Goal: Find specific page/section: Find specific page/section

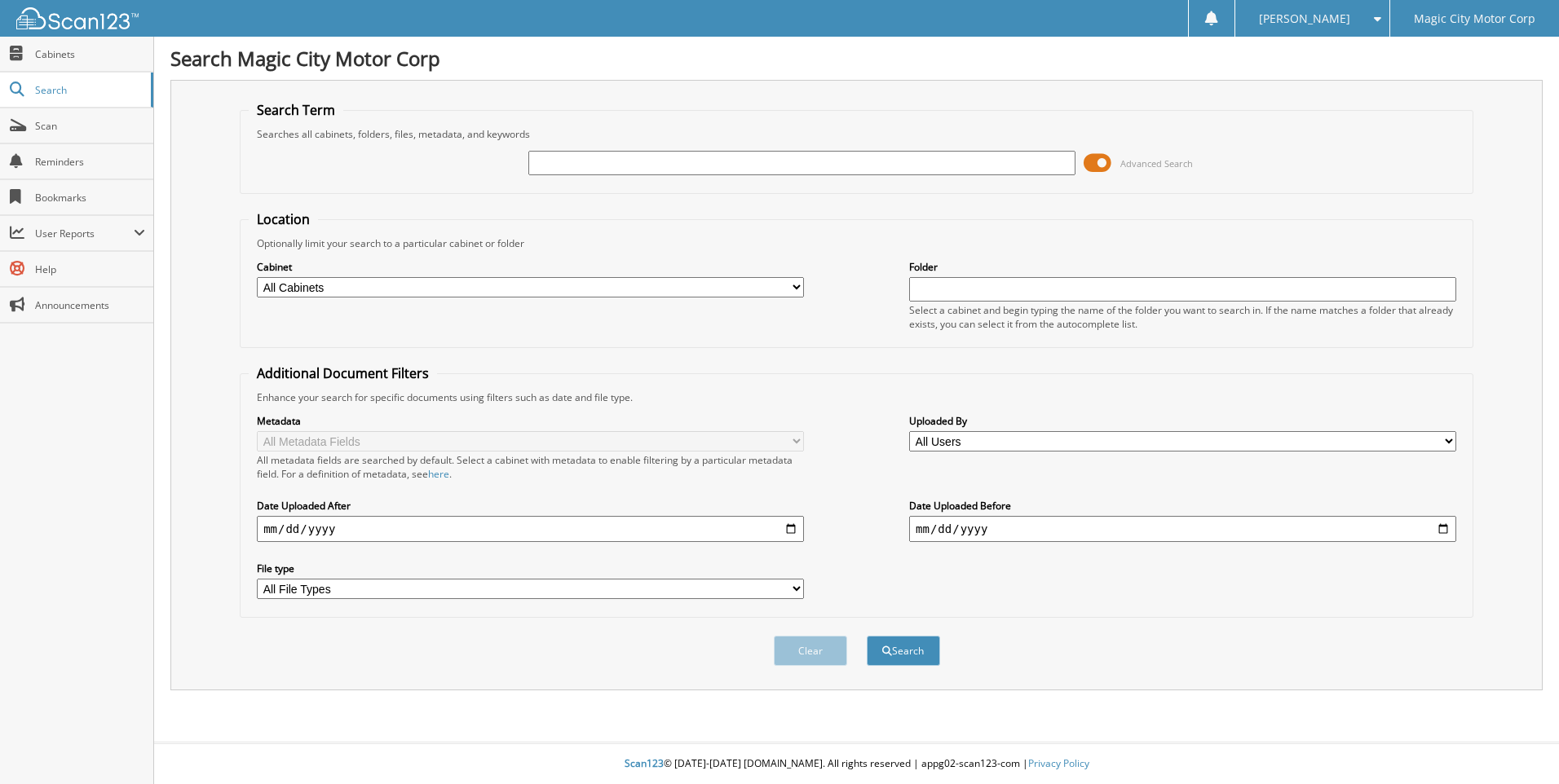
click at [555, 167] on input "text" at bounding box center [802, 163] width 547 height 24
type input "T42838"
click at [867, 636] on button "Search" at bounding box center [903, 650] width 74 height 30
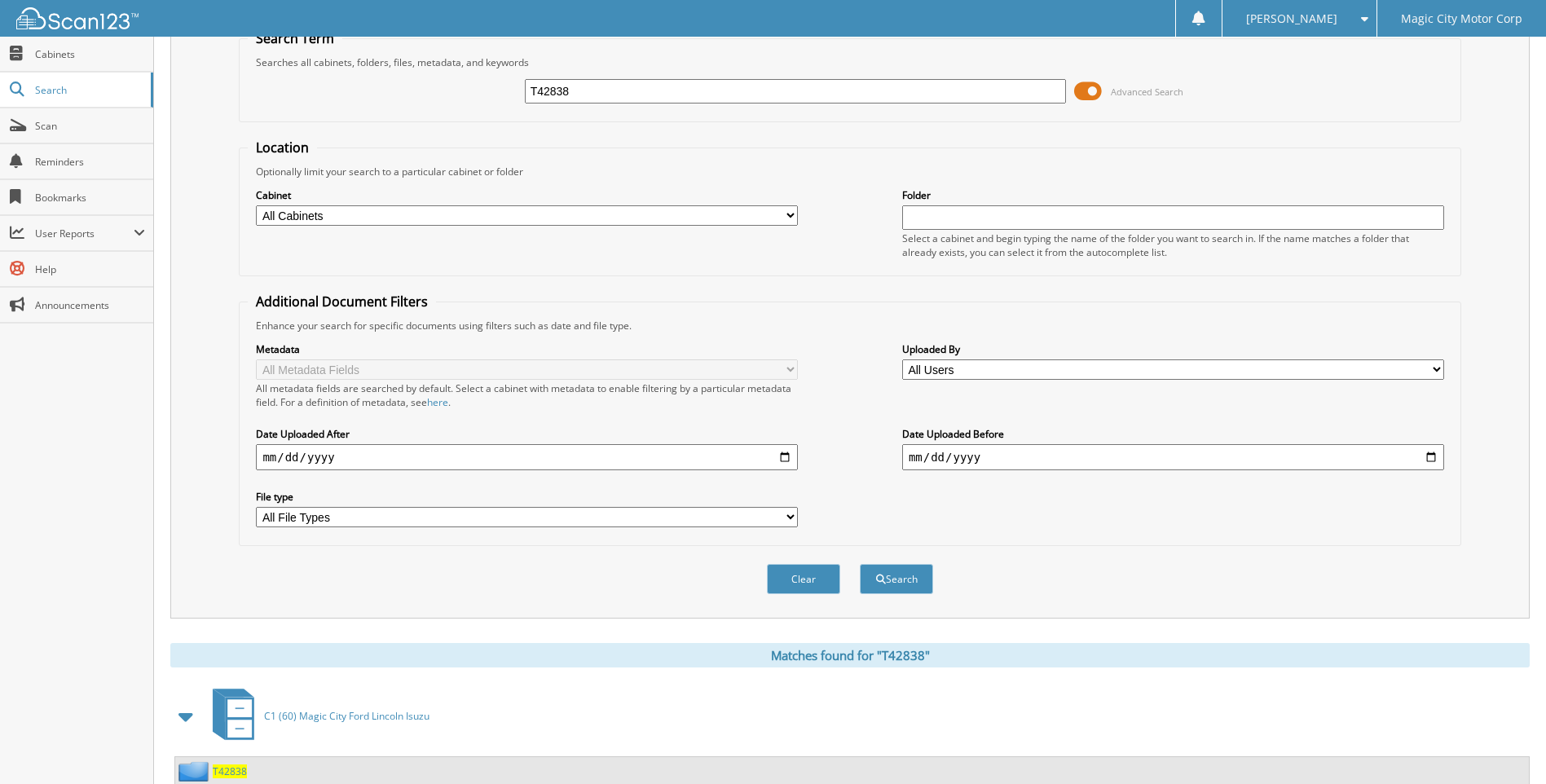
scroll to position [127, 0]
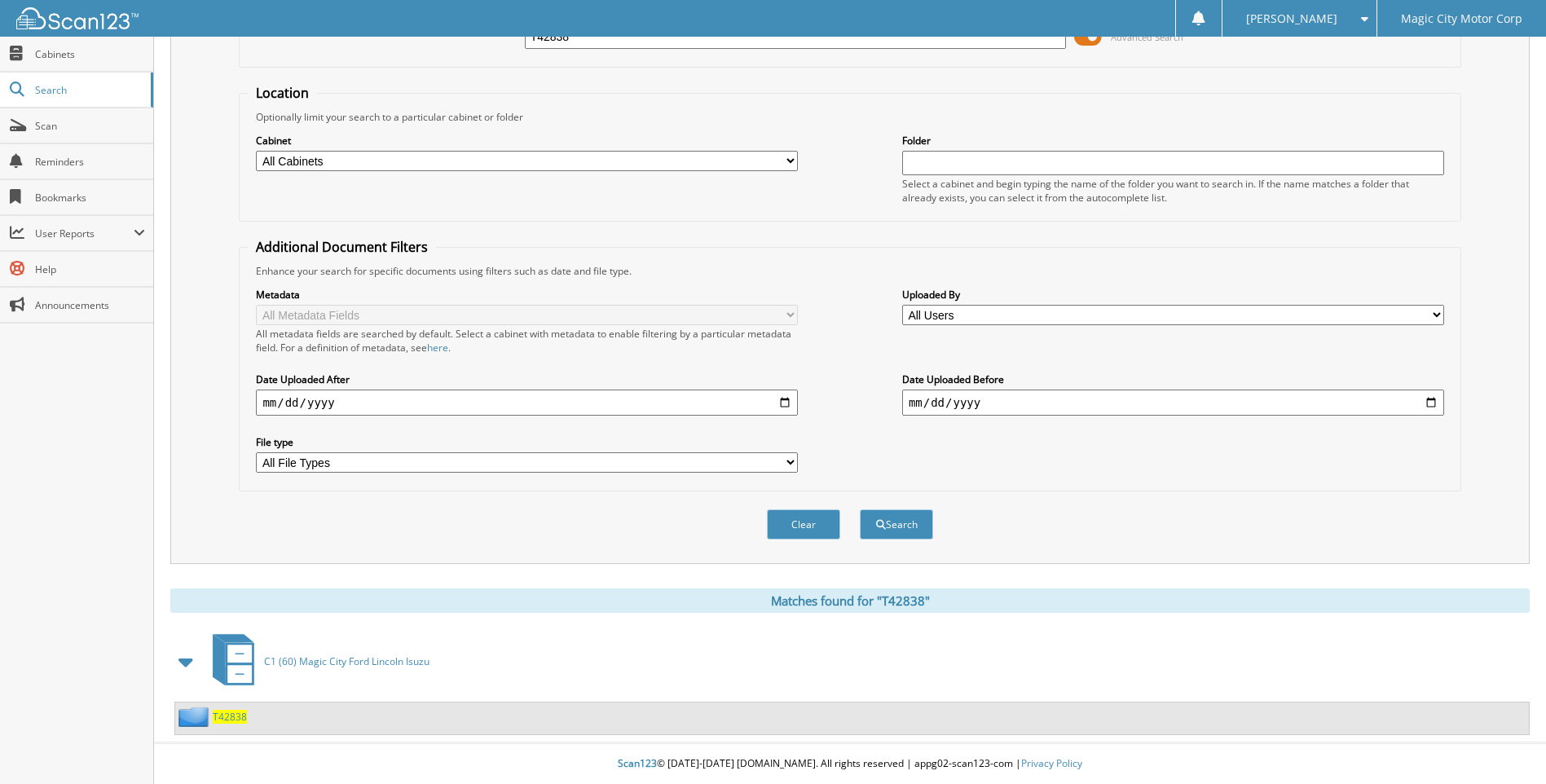
click at [235, 713] on span "T42838" at bounding box center [229, 716] width 34 height 14
